Goal: Task Accomplishment & Management: Manage account settings

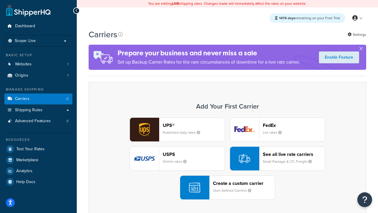
click at [227, 158] on div "UPS® Published daily rates FedEx List rates USPS Online rates See all live rate…" at bounding box center [227, 158] width 265 height 82
click at [294, 125] on header "FedEx" at bounding box center [294, 125] width 62 height 6
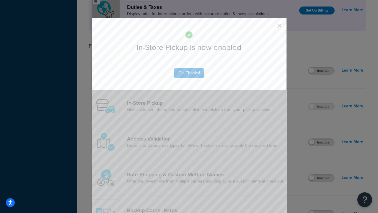
click at [271, 27] on button "button" at bounding box center [270, 27] width 1 height 1
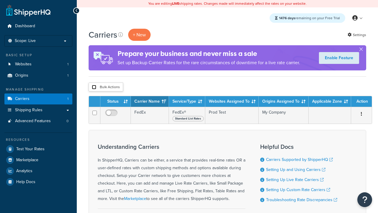
click at [94, 87] on input "checkbox" at bounding box center [94, 87] width 4 height 4
checkbox input "true"
click at [0, 0] on button "Delete" at bounding box center [0, 0] width 0 height 0
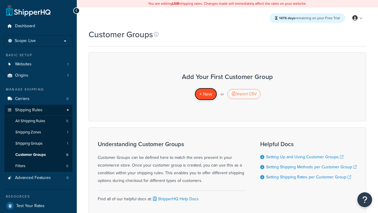
click at [206, 94] on span "+ New" at bounding box center [205, 93] width 13 height 7
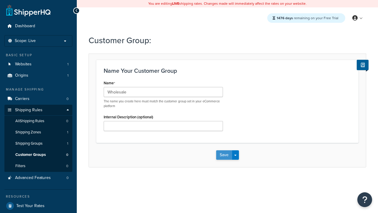
type input "Wholesale"
click at [224, 155] on button "Save" at bounding box center [224, 154] width 16 height 9
type input "Retail"
click at [224, 155] on button "Save" at bounding box center [224, 154] width 16 height 9
type input "Not Authenticated"
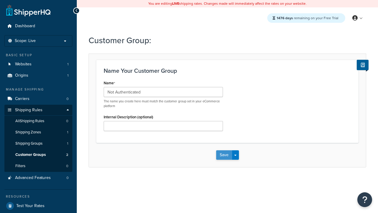
click at [224, 155] on button "Save" at bounding box center [224, 154] width 16 height 9
type input "Logged in"
click at [224, 155] on button "Save" at bounding box center [224, 154] width 16 height 9
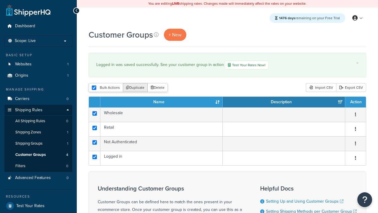
click at [136, 88] on button "Duplicate" at bounding box center [135, 87] width 25 height 9
